Goal: Transaction & Acquisition: Purchase product/service

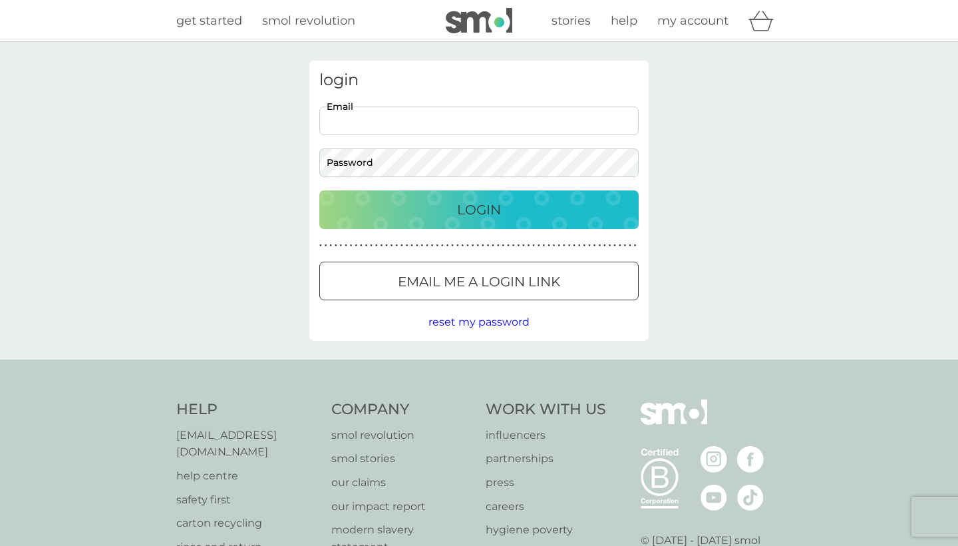
type input "[EMAIL_ADDRESS][DOMAIN_NAME]"
click at [479, 209] on button "Login" at bounding box center [478, 209] width 319 height 39
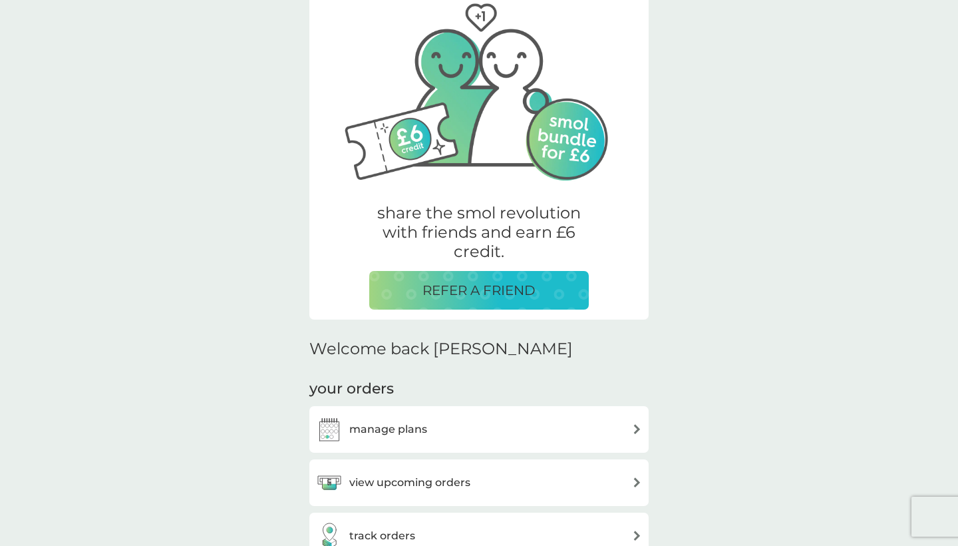
scroll to position [169, 0]
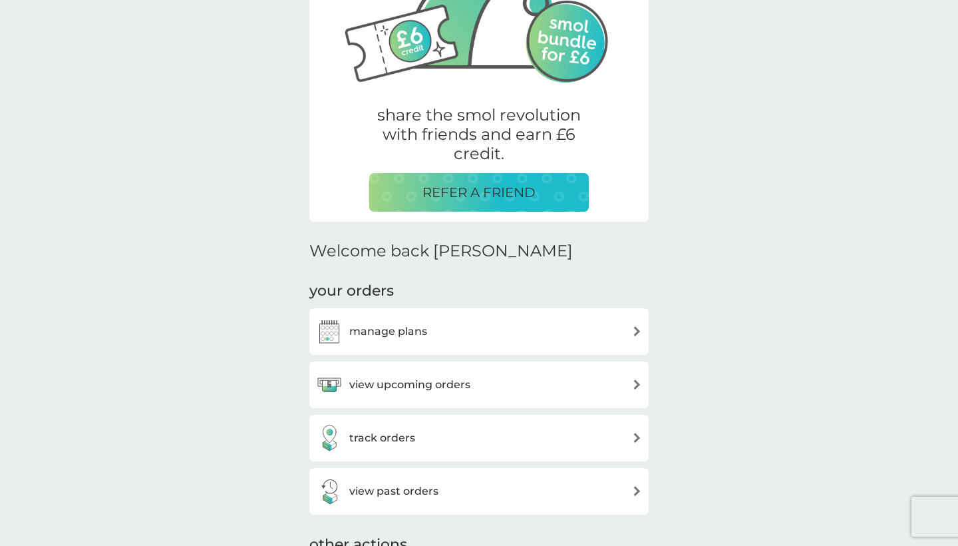
click at [400, 338] on div "manage plans" at bounding box center [371, 331] width 111 height 27
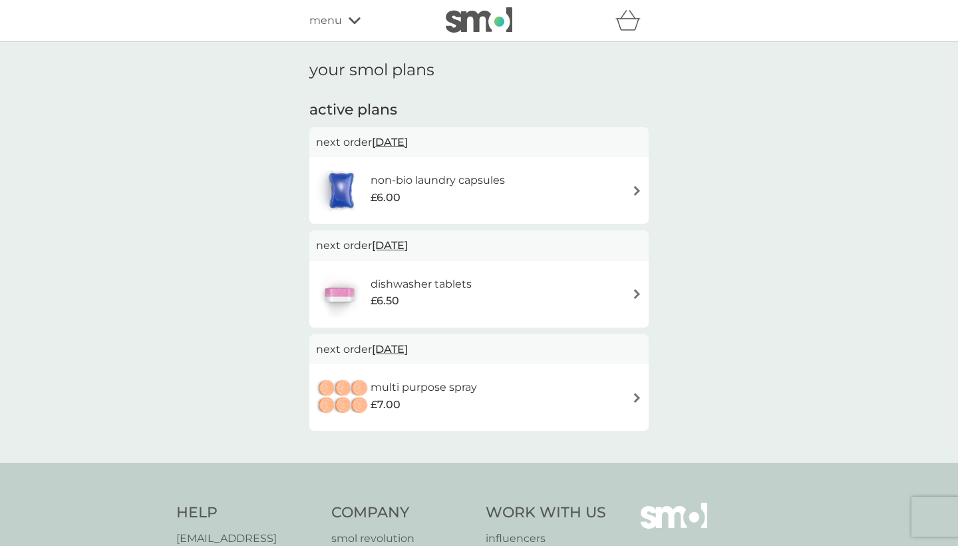
click at [342, 21] on div "menu" at bounding box center [366, 20] width 113 height 17
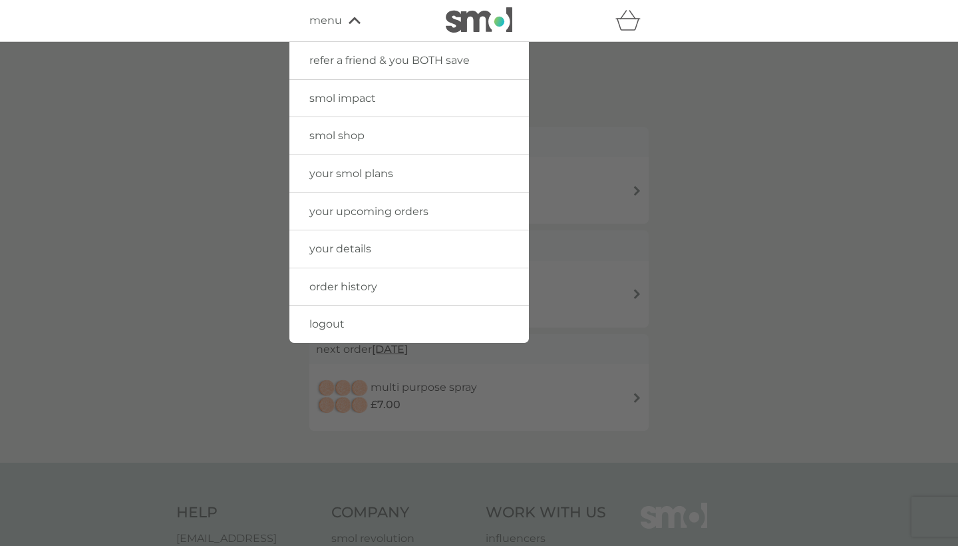
click at [329, 127] on link "smol shop" at bounding box center [410, 135] width 240 height 37
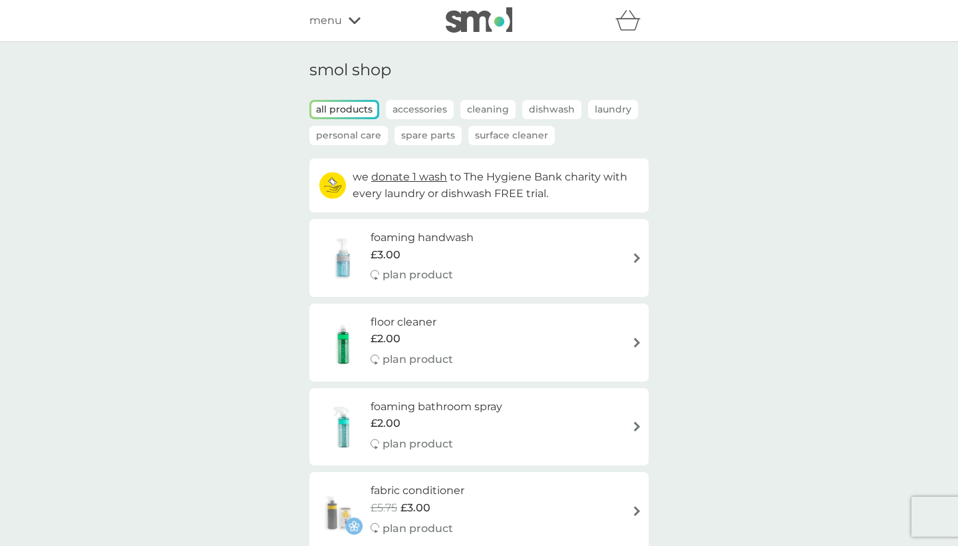
click at [576, 239] on div "foaming handwash £3.00 plan product" at bounding box center [479, 258] width 326 height 58
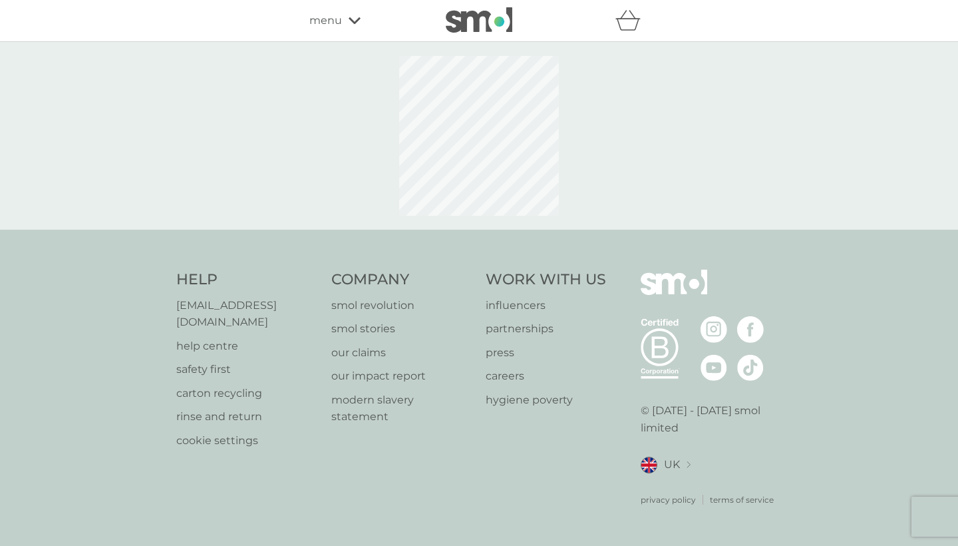
select select "119"
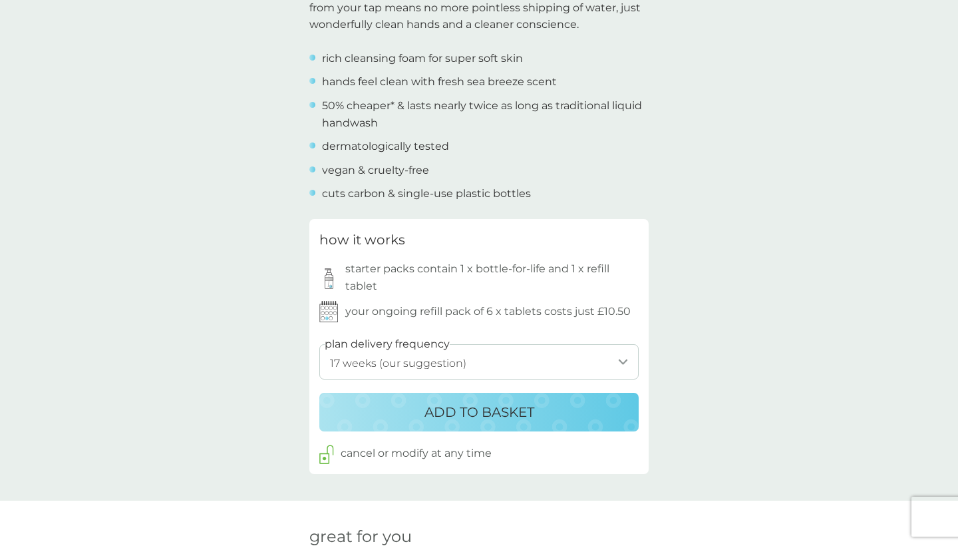
scroll to position [664, 0]
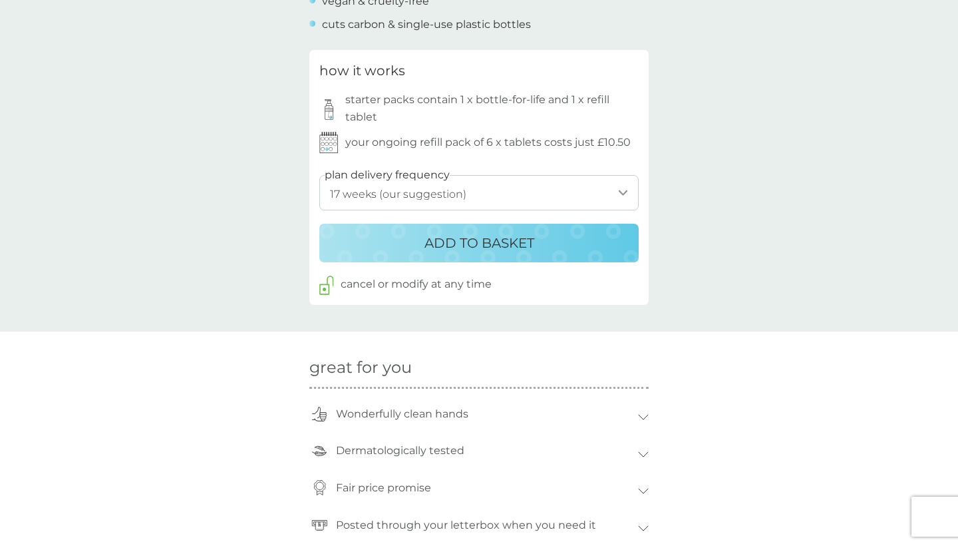
click at [590, 232] on div "ADD TO BASKET" at bounding box center [479, 242] width 293 height 21
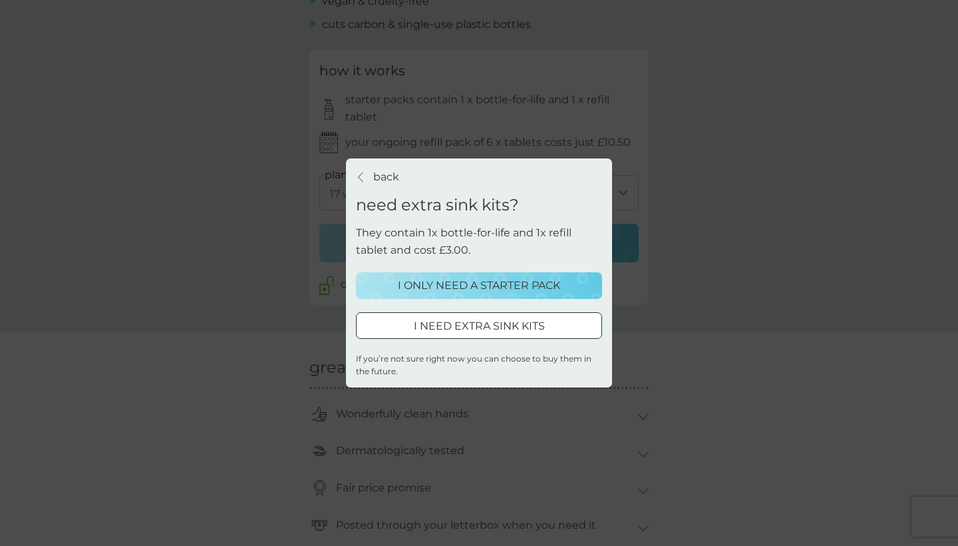
click at [528, 294] on button "I ONLY NEED A STARTER PACK" at bounding box center [479, 285] width 246 height 27
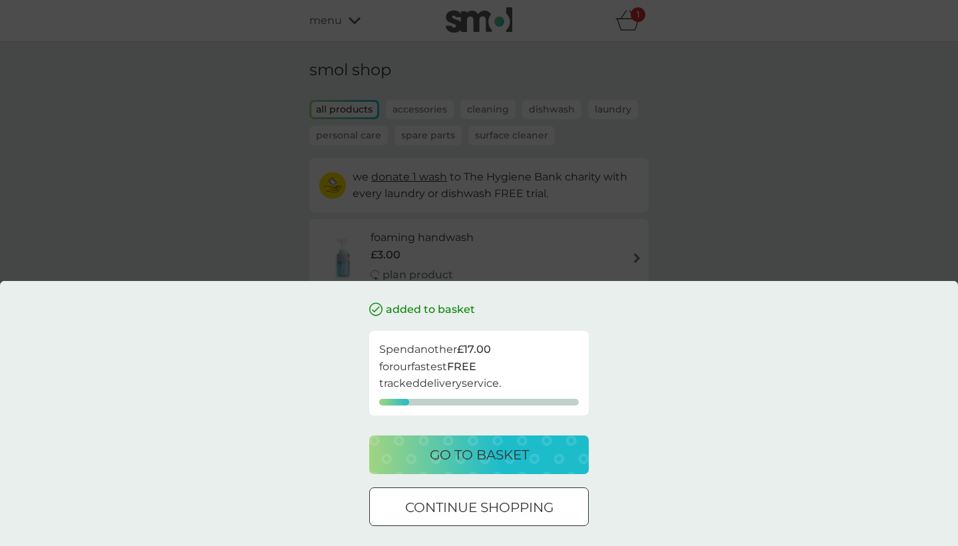
click at [493, 461] on p "go to basket" at bounding box center [479, 454] width 99 height 21
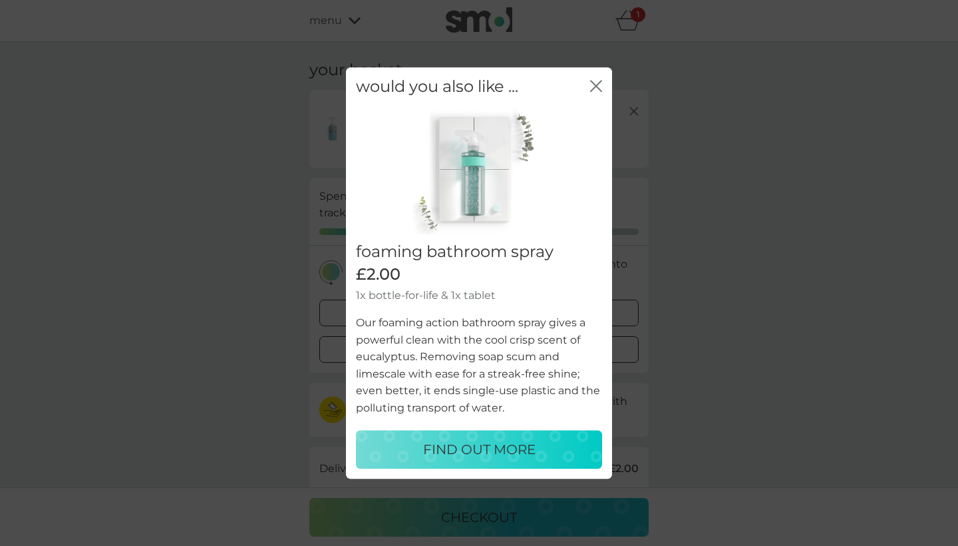
click at [599, 87] on icon "close" at bounding box center [596, 86] width 12 height 12
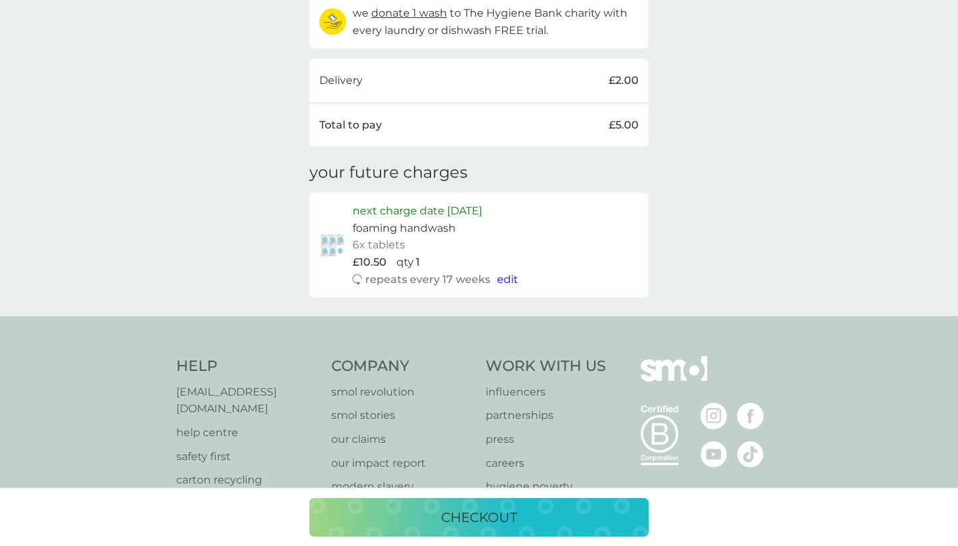
scroll to position [388, 0]
click at [384, 254] on p "£10.50" at bounding box center [370, 262] width 34 height 17
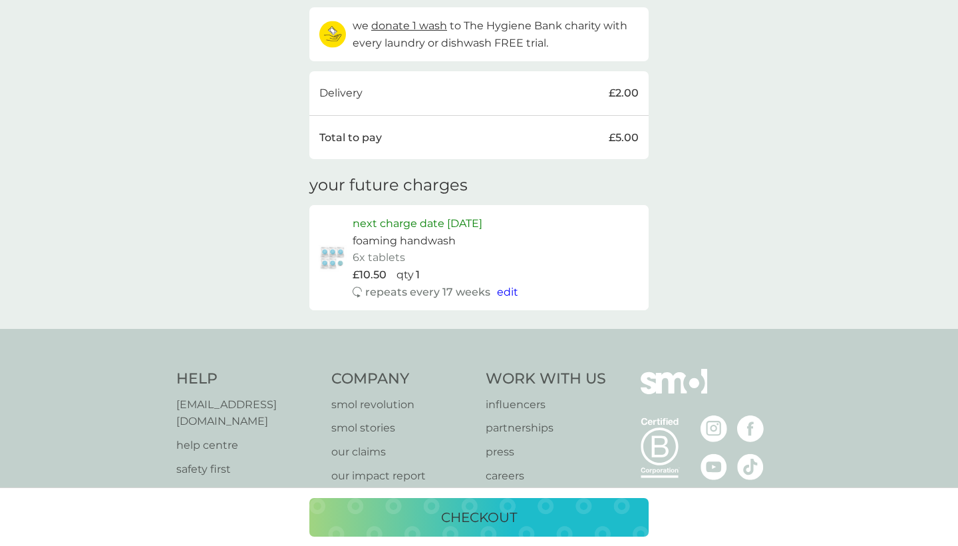
scroll to position [345, 0]
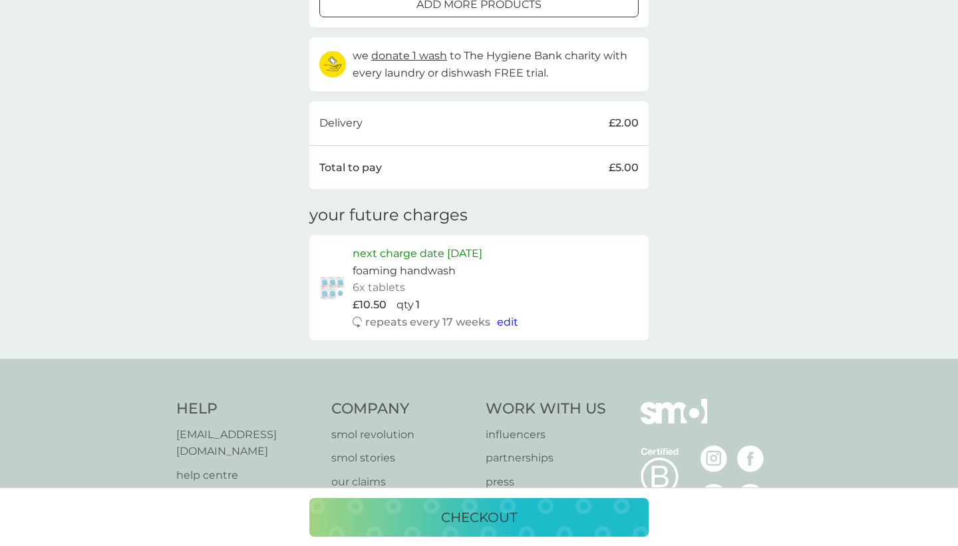
click at [369, 531] on button "checkout" at bounding box center [479, 517] width 339 height 39
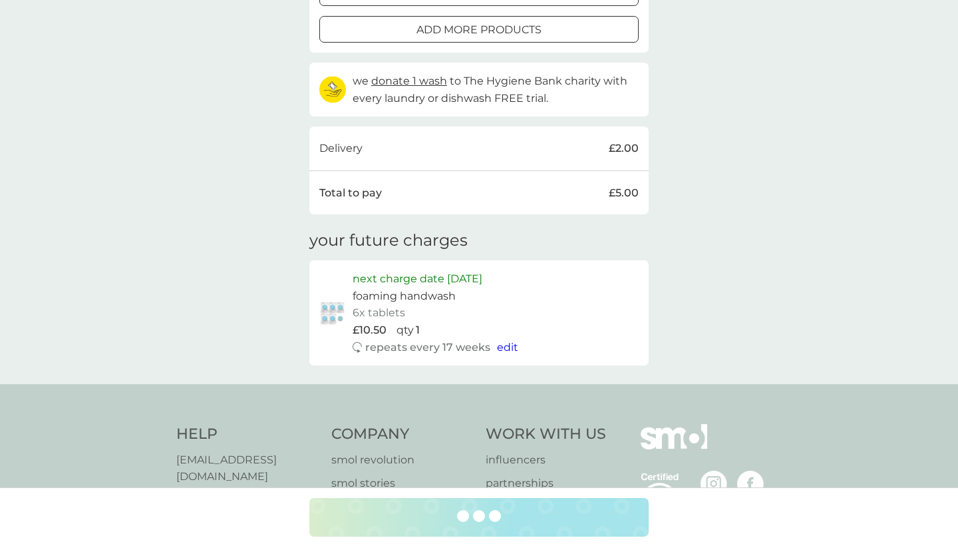
scroll to position [320, 0]
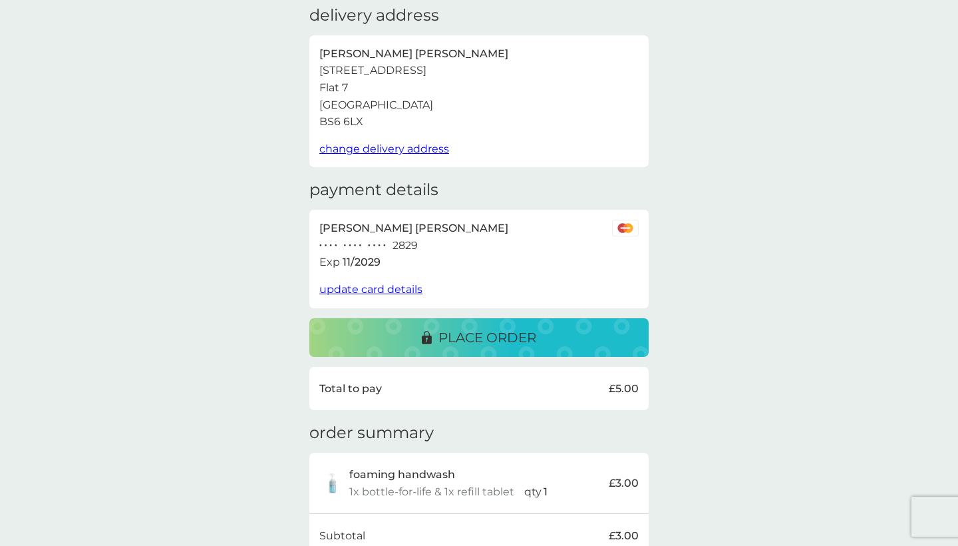
scroll to position [56, 0]
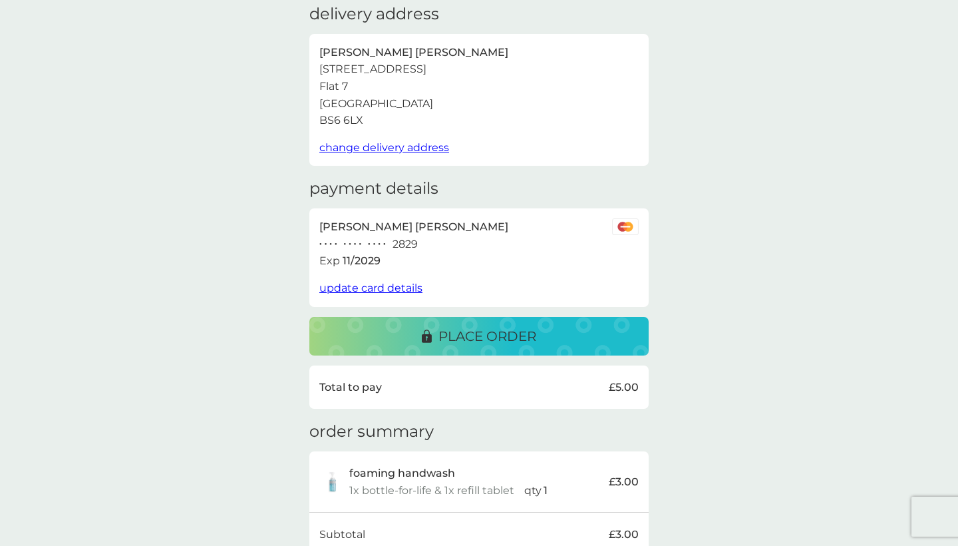
click at [448, 317] on button "place order" at bounding box center [479, 336] width 339 height 39
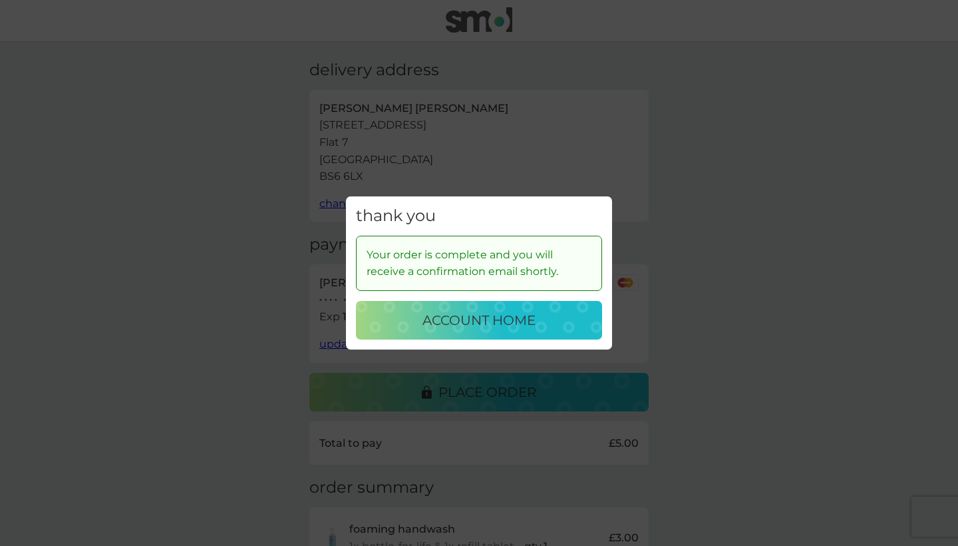
scroll to position [0, 0]
click at [517, 325] on p "account home" at bounding box center [479, 320] width 113 height 21
